Goal: Information Seeking & Learning: Learn about a topic

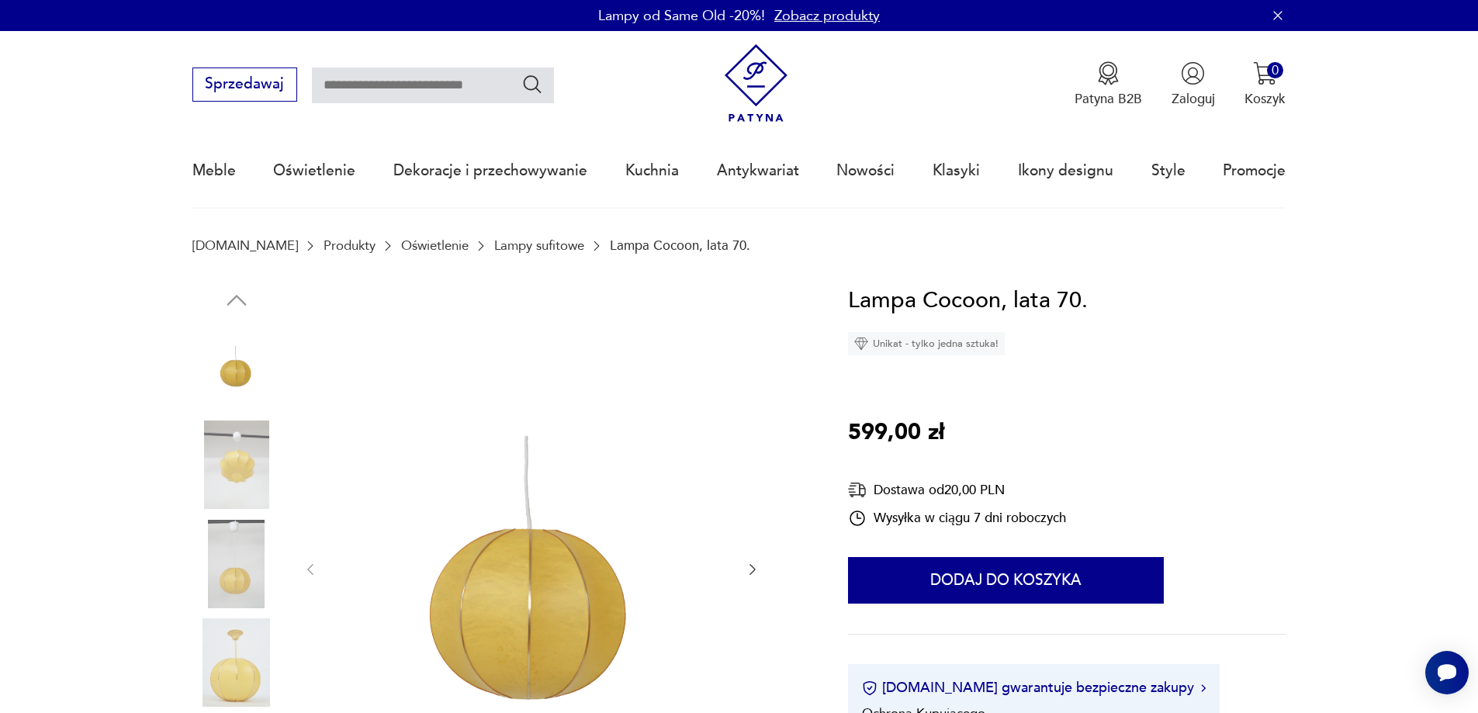
scroll to position [388, 0]
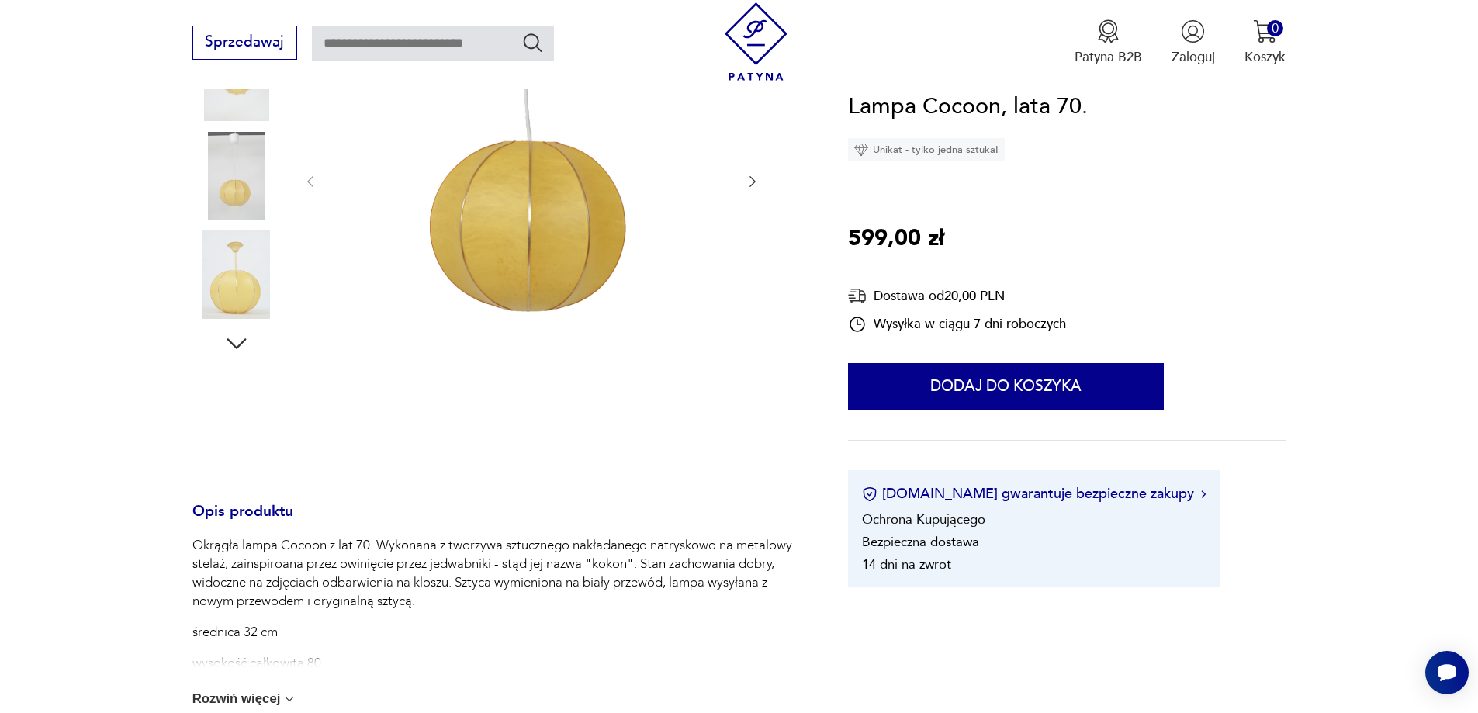
click at [241, 282] on img at bounding box center [236, 274] width 88 height 88
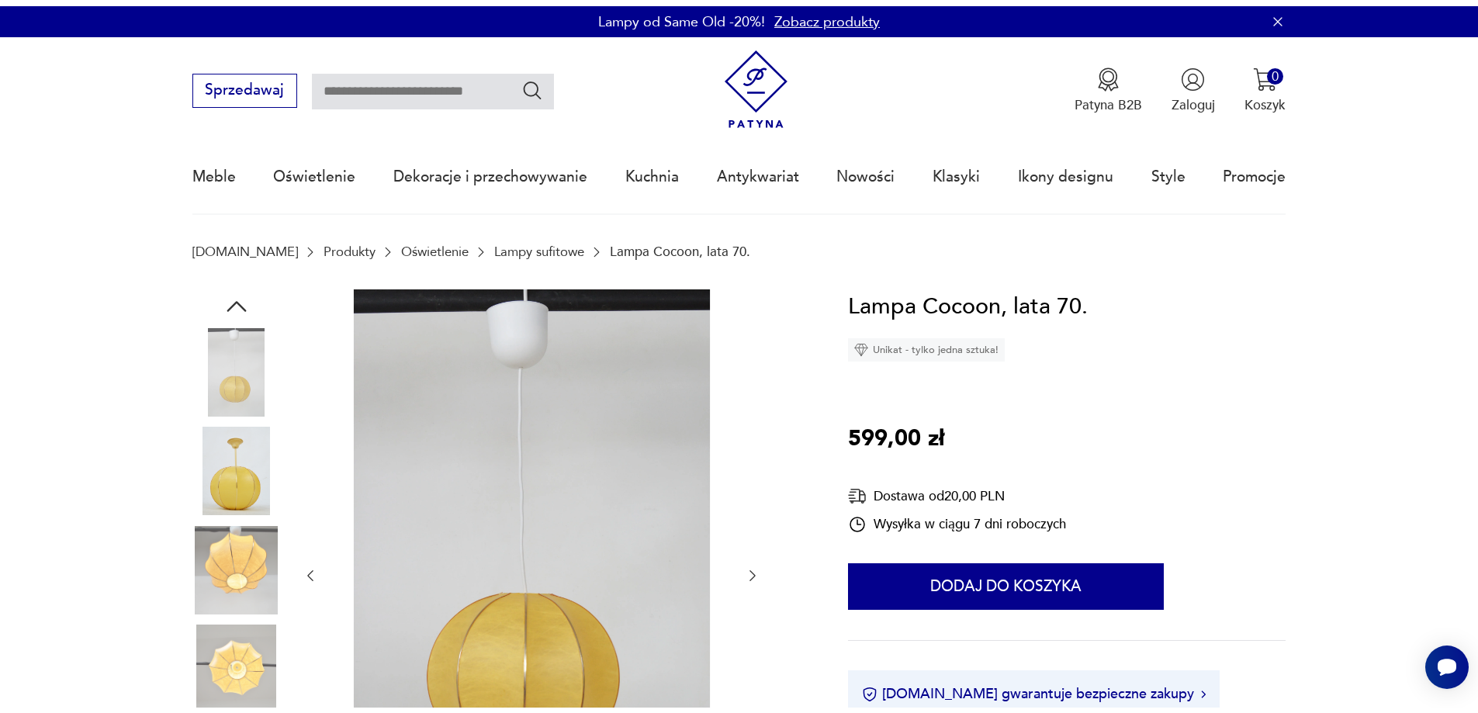
scroll to position [155, 0]
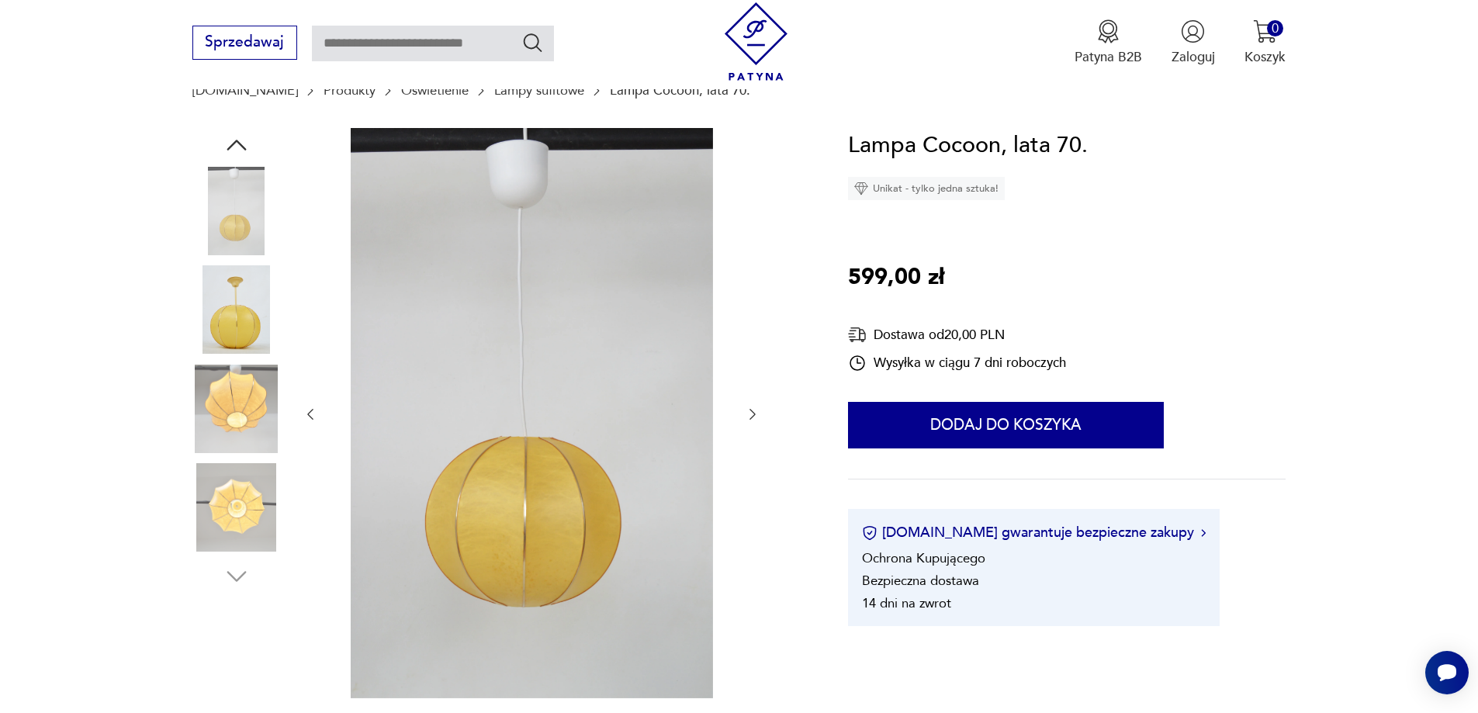
click at [224, 310] on img at bounding box center [236, 309] width 88 height 88
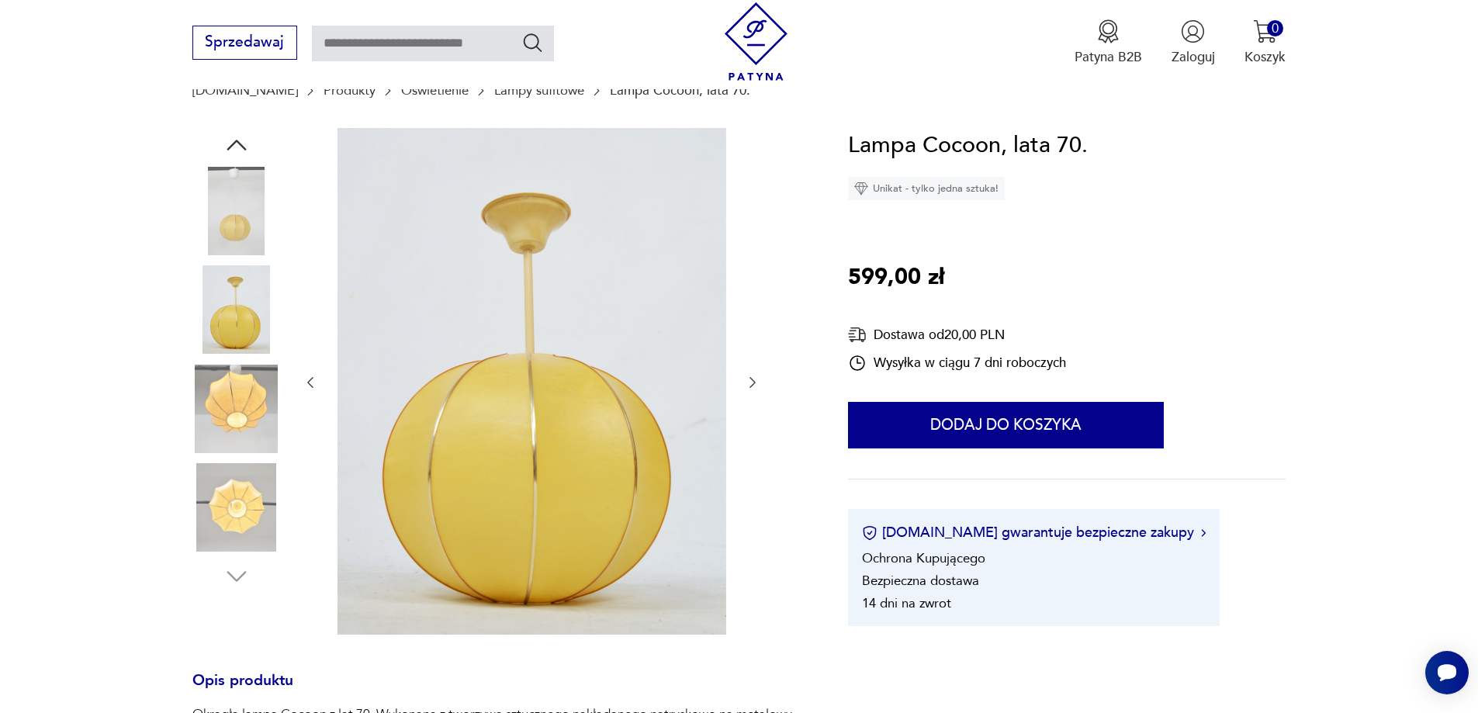
click at [538, 213] on img at bounding box center [531, 381] width 389 height 507
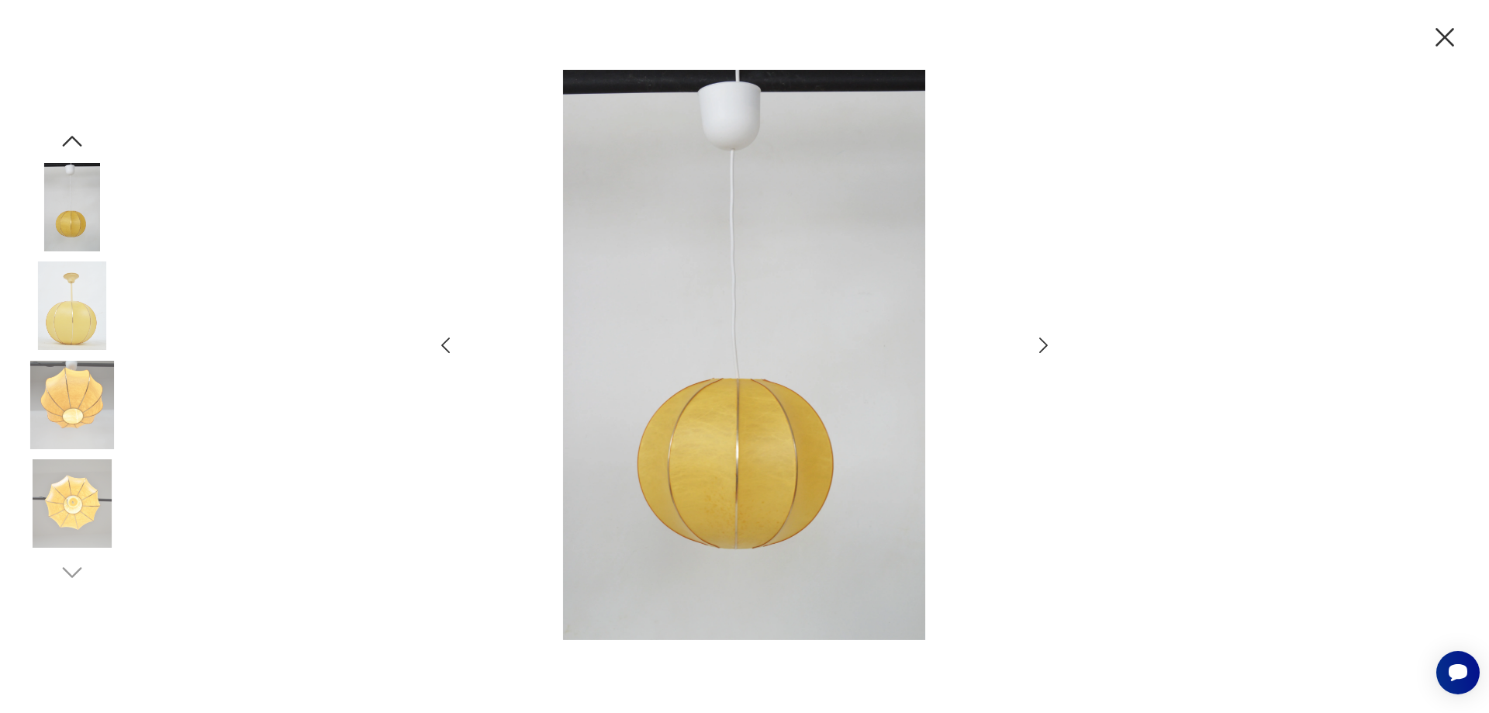
click at [92, 303] on img at bounding box center [72, 305] width 88 height 88
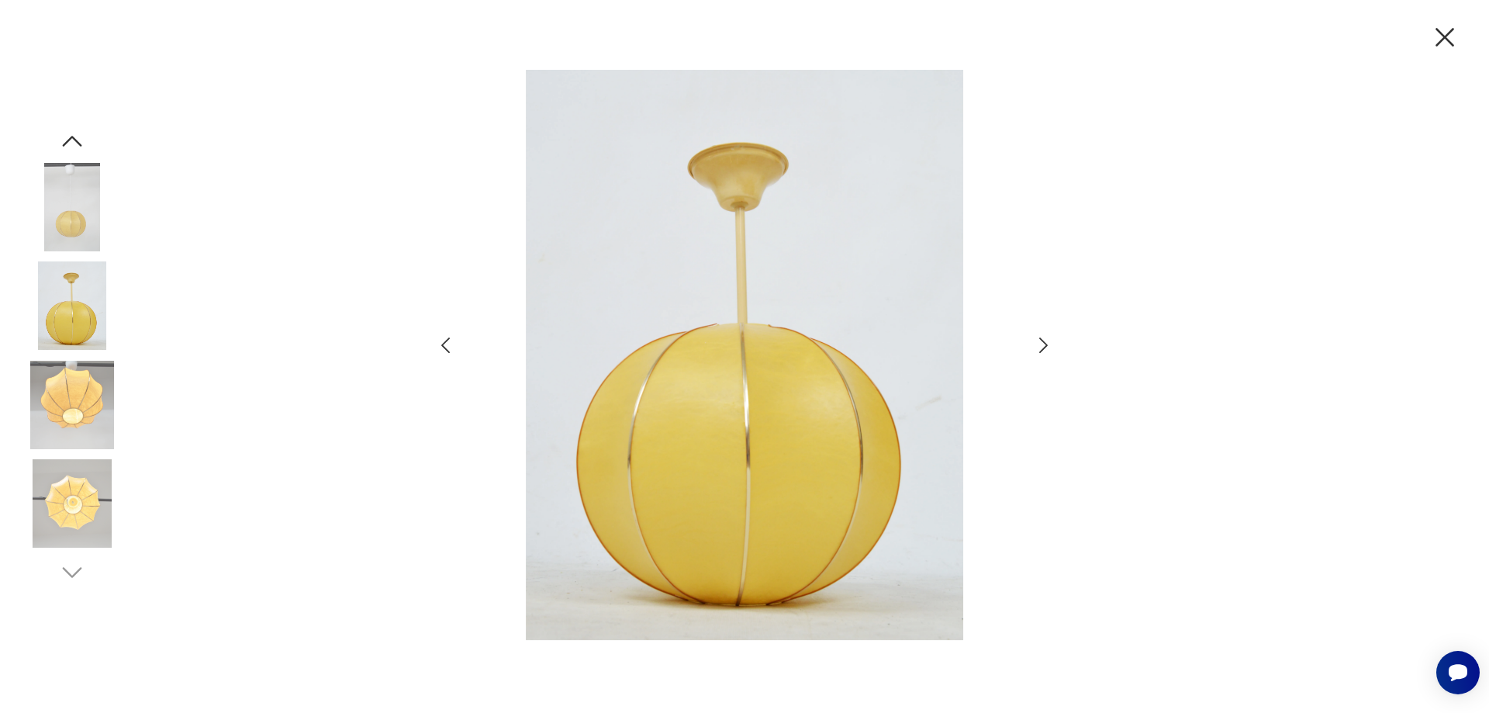
click at [1448, 30] on icon "button" at bounding box center [1445, 37] width 33 height 33
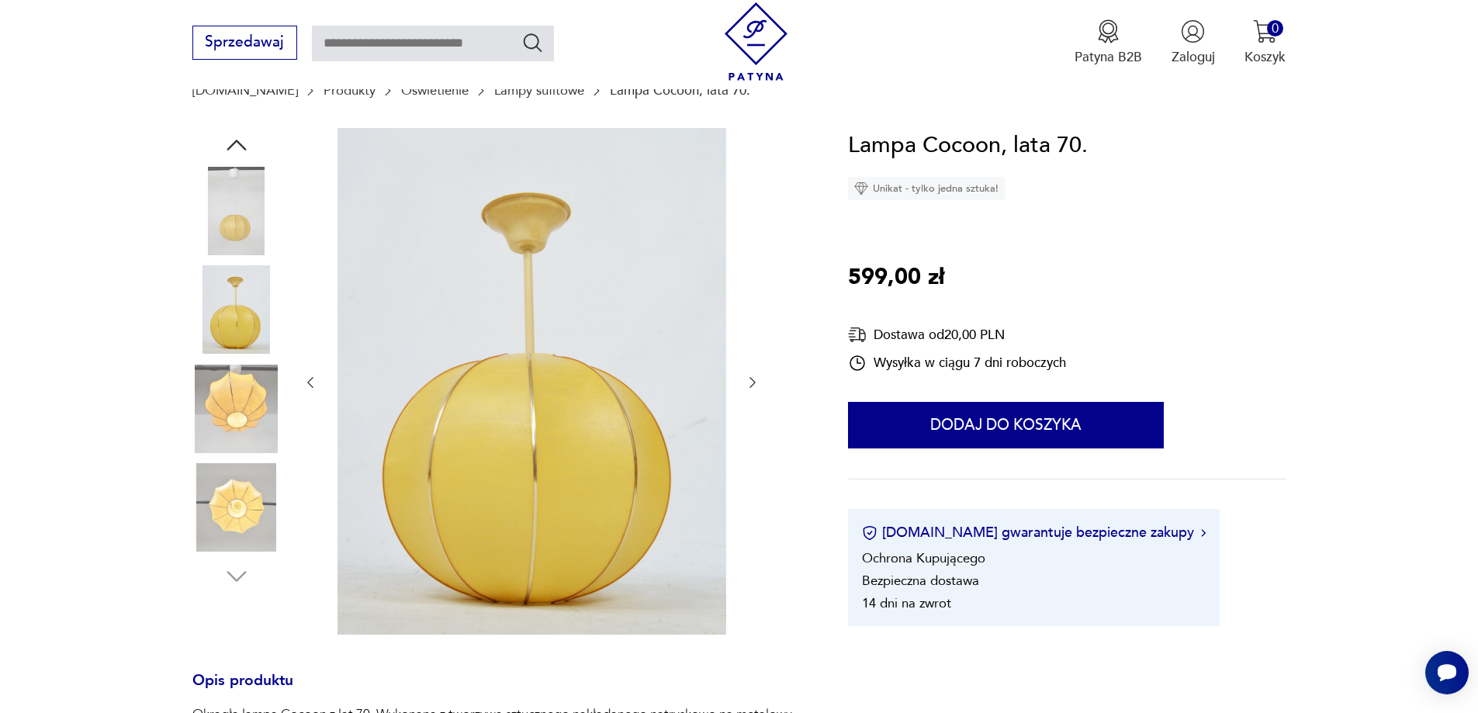
scroll to position [465, 0]
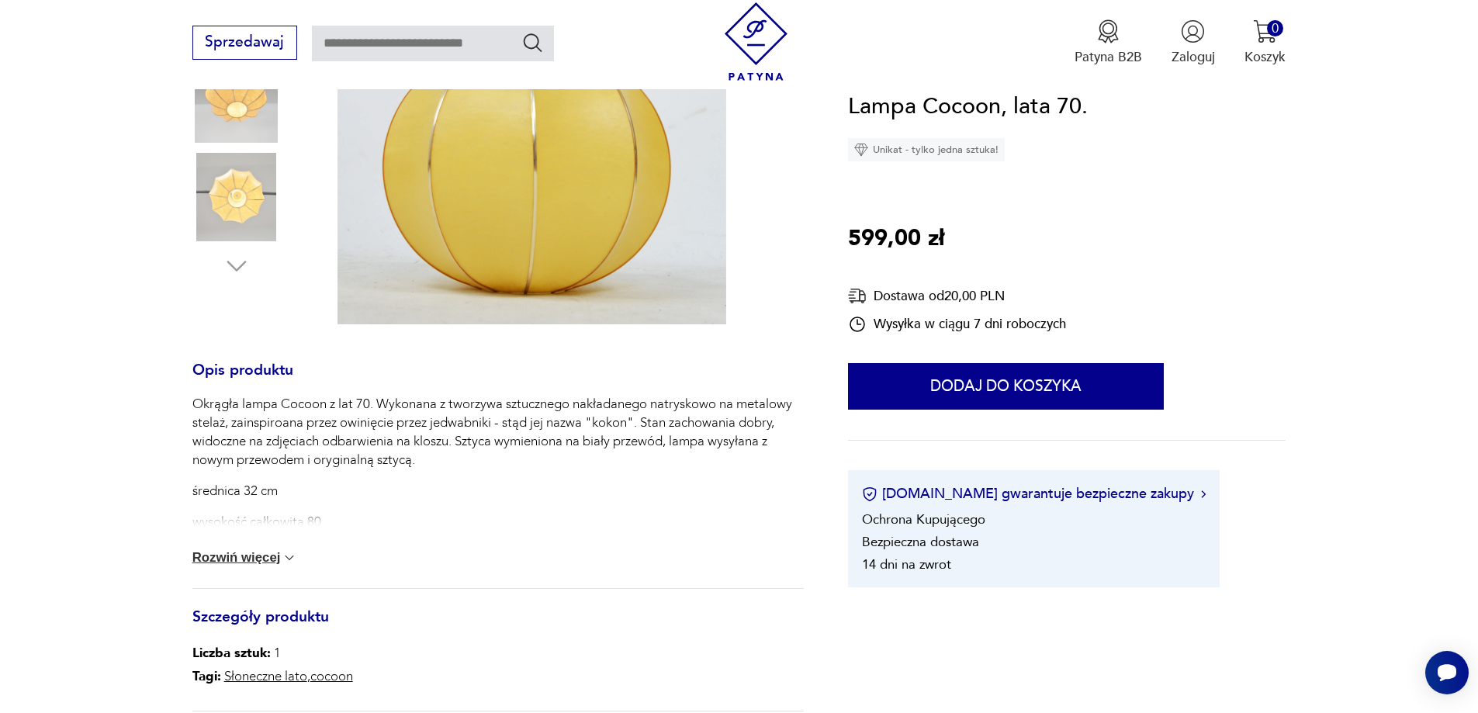
click at [261, 552] on button "Rozwiń więcej" at bounding box center [245, 558] width 106 height 16
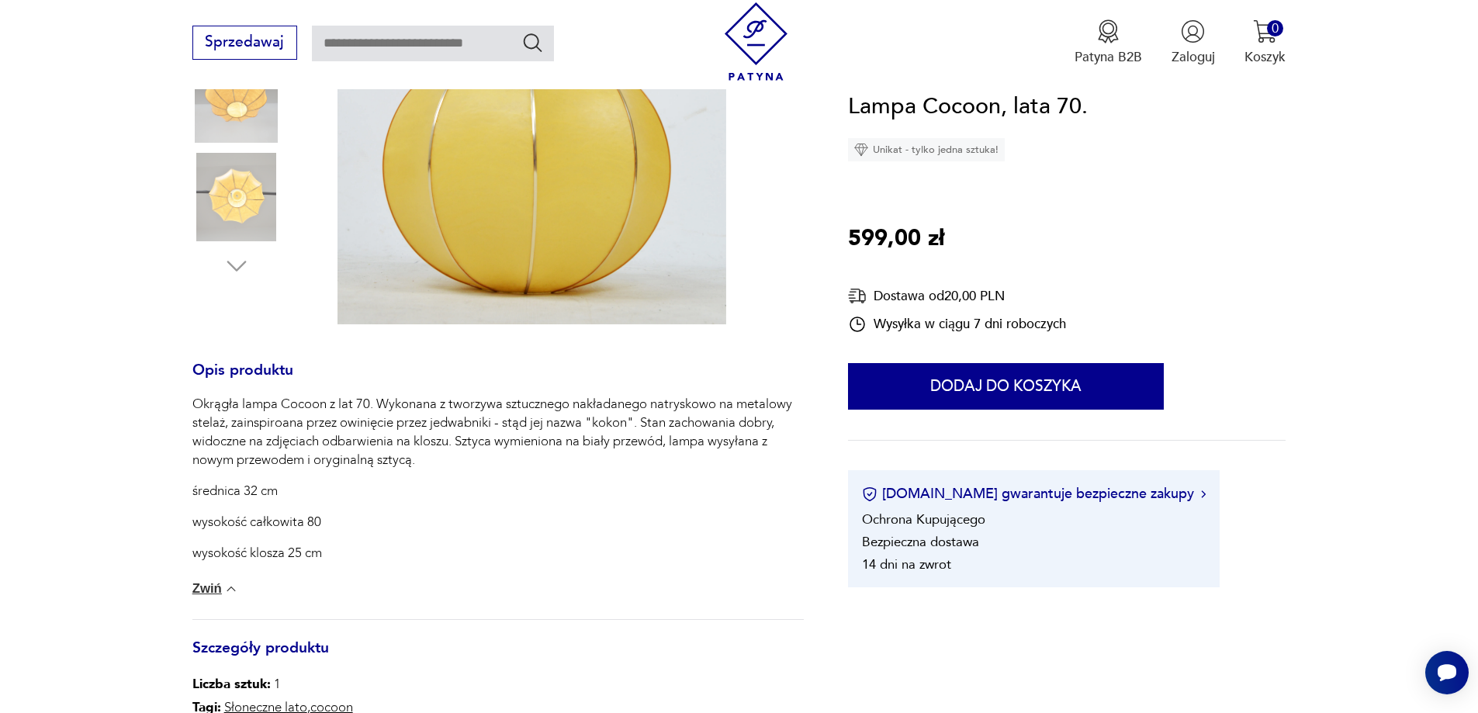
scroll to position [155, 0]
